Goal: Task Accomplishment & Management: Use online tool/utility

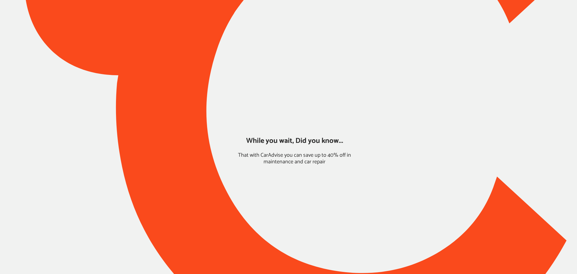
type input "*****"
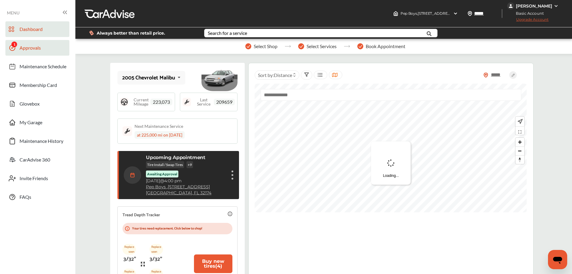
drag, startPoint x: 26, startPoint y: 45, endPoint x: 30, endPoint y: 46, distance: 4.8
click at [26, 45] on span "Approvals" at bounding box center [30, 49] width 21 height 8
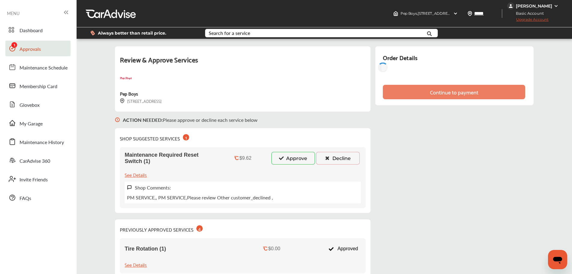
click at [292, 154] on button "Approve" at bounding box center [294, 158] width 44 height 13
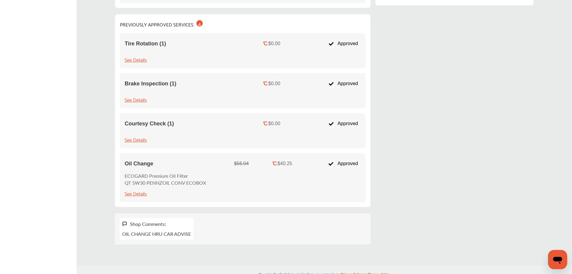
scroll to position [60, 0]
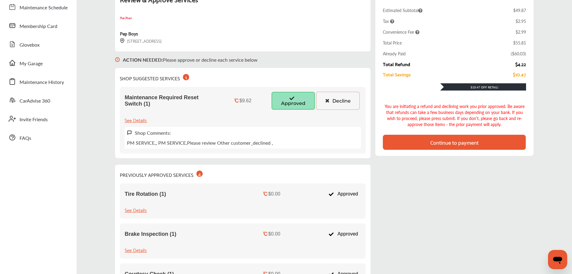
click at [340, 105] on button "Decline" at bounding box center [338, 101] width 44 height 18
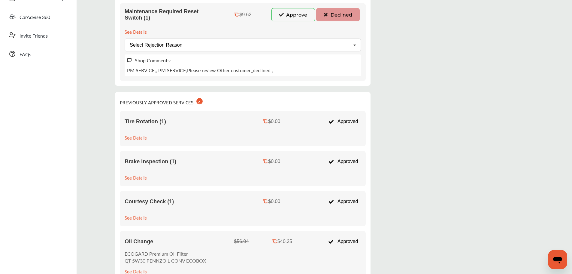
scroll to position [55, 0]
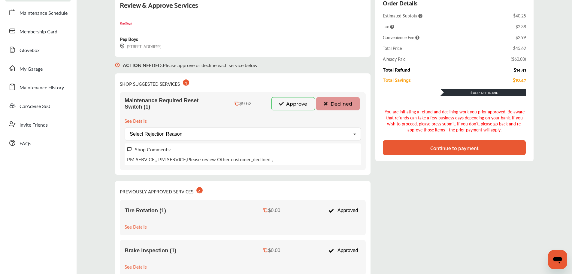
click at [285, 108] on button "Approve" at bounding box center [294, 103] width 44 height 13
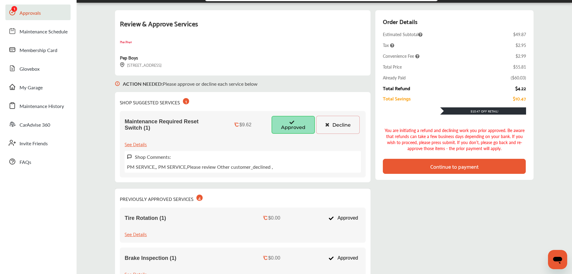
scroll to position [60, 0]
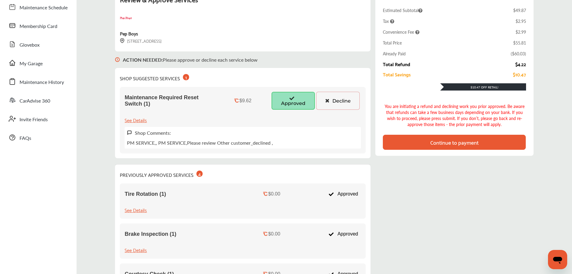
click at [467, 143] on div "Continue to payment" at bounding box center [455, 142] width 48 height 6
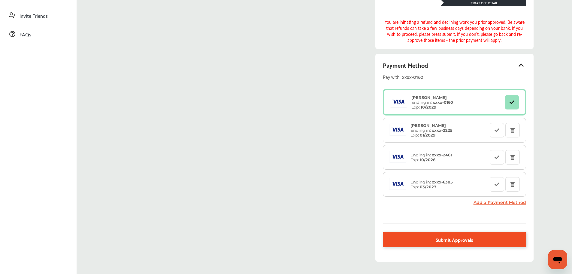
scroll to position [200, 0]
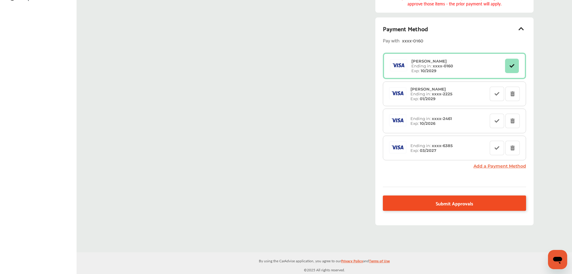
click at [419, 202] on link "Submit Approvals" at bounding box center [454, 202] width 143 height 15
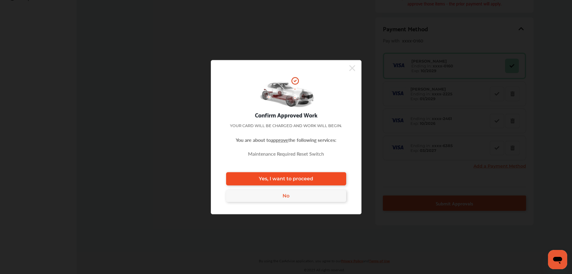
click at [315, 180] on link "Yes, I want to proceed" at bounding box center [286, 178] width 120 height 13
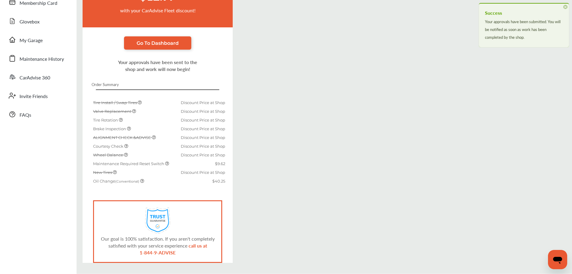
scroll to position [90, 0]
